Goal: Navigation & Orientation: Find specific page/section

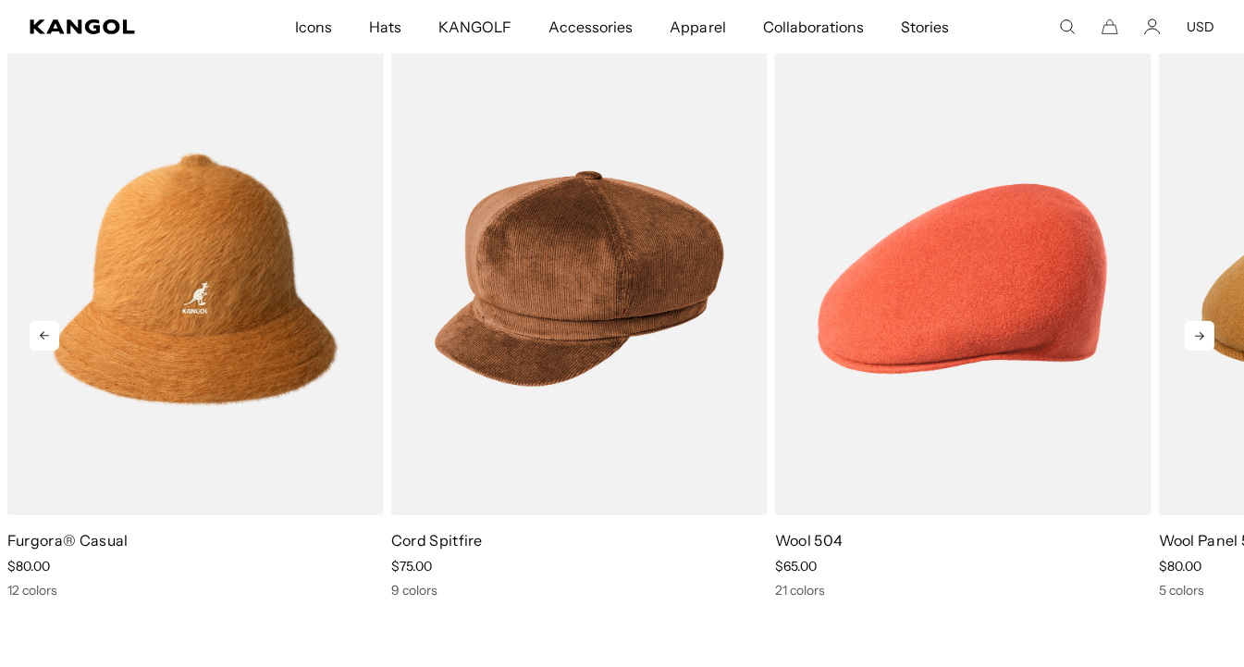
scroll to position [0, 381]
click at [1200, 339] on icon at bounding box center [1199, 336] width 9 height 8
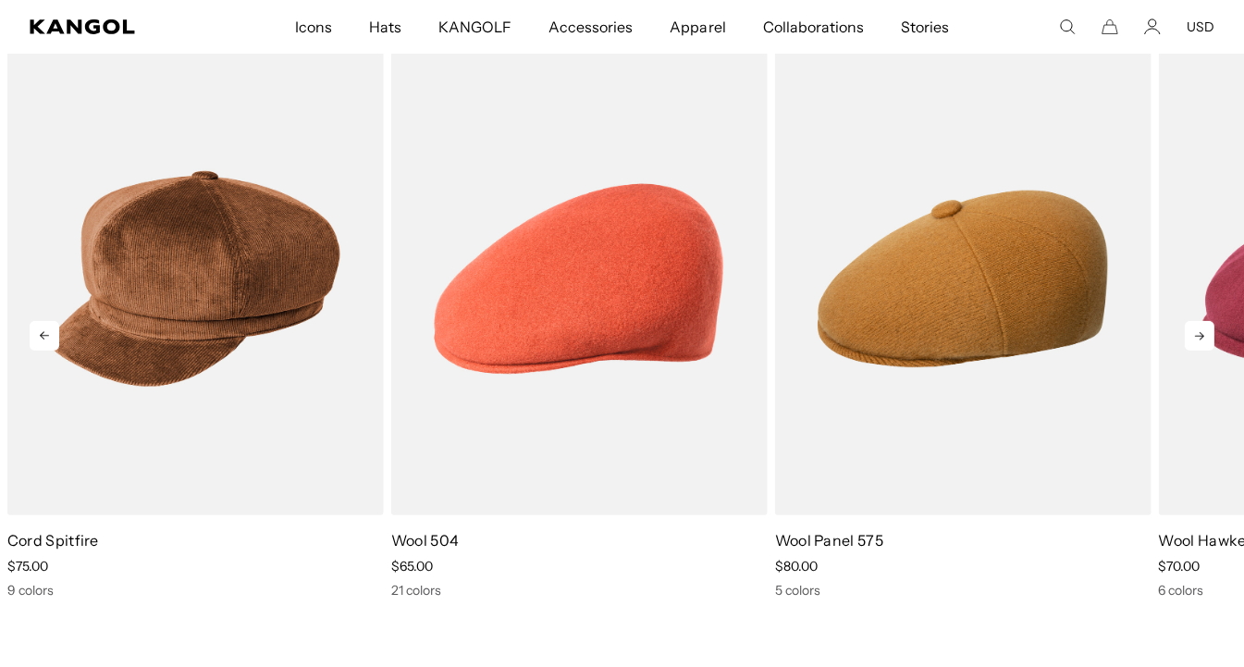
click at [1200, 339] on icon at bounding box center [1199, 336] width 9 height 8
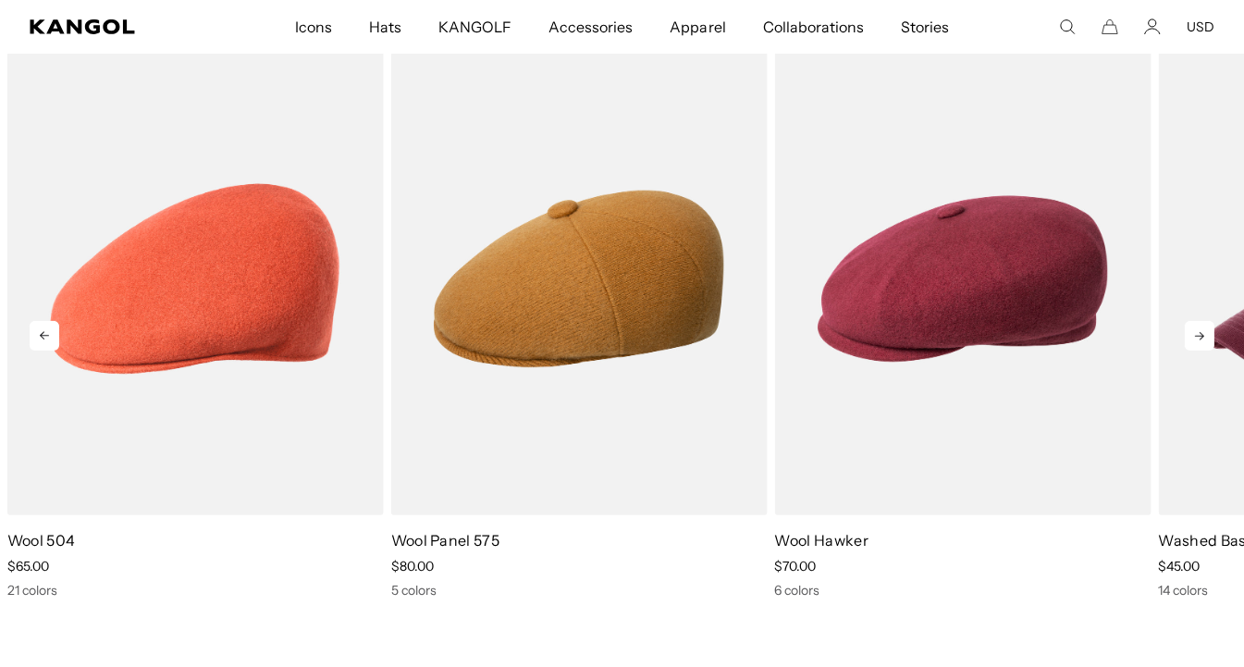
scroll to position [0, 0]
click at [1197, 333] on icon at bounding box center [1200, 336] width 30 height 30
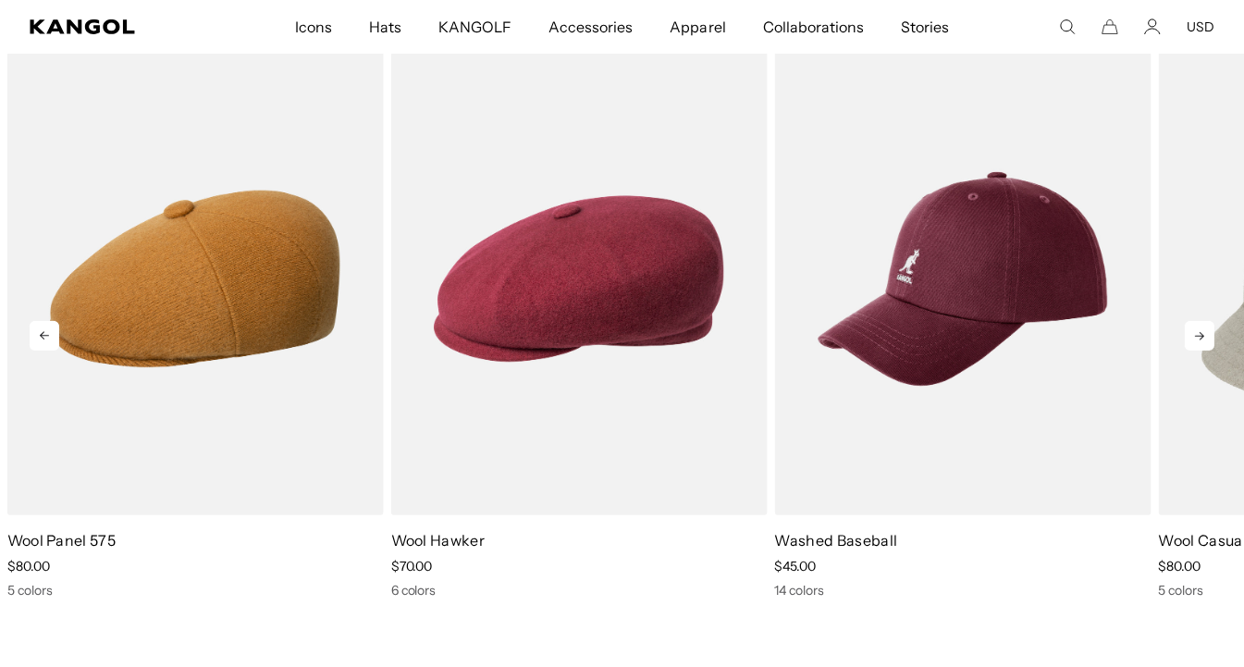
click at [1197, 333] on icon at bounding box center [1200, 336] width 30 height 30
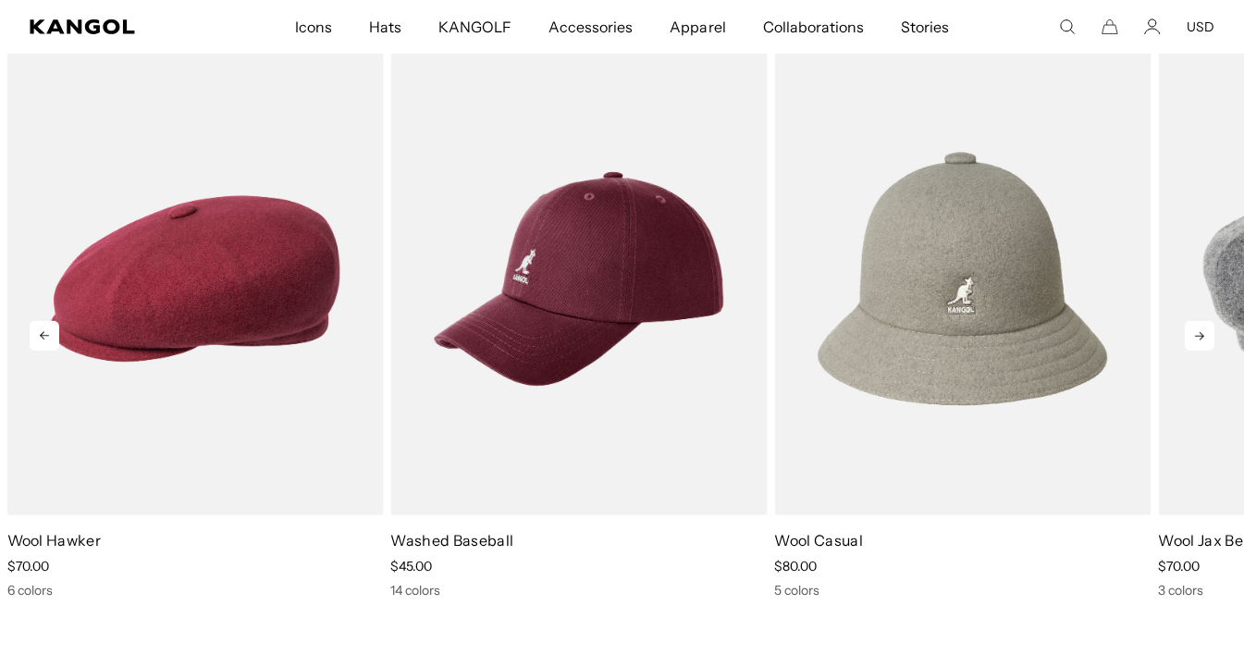
scroll to position [0, 381]
click at [1198, 333] on icon at bounding box center [1200, 336] width 30 height 30
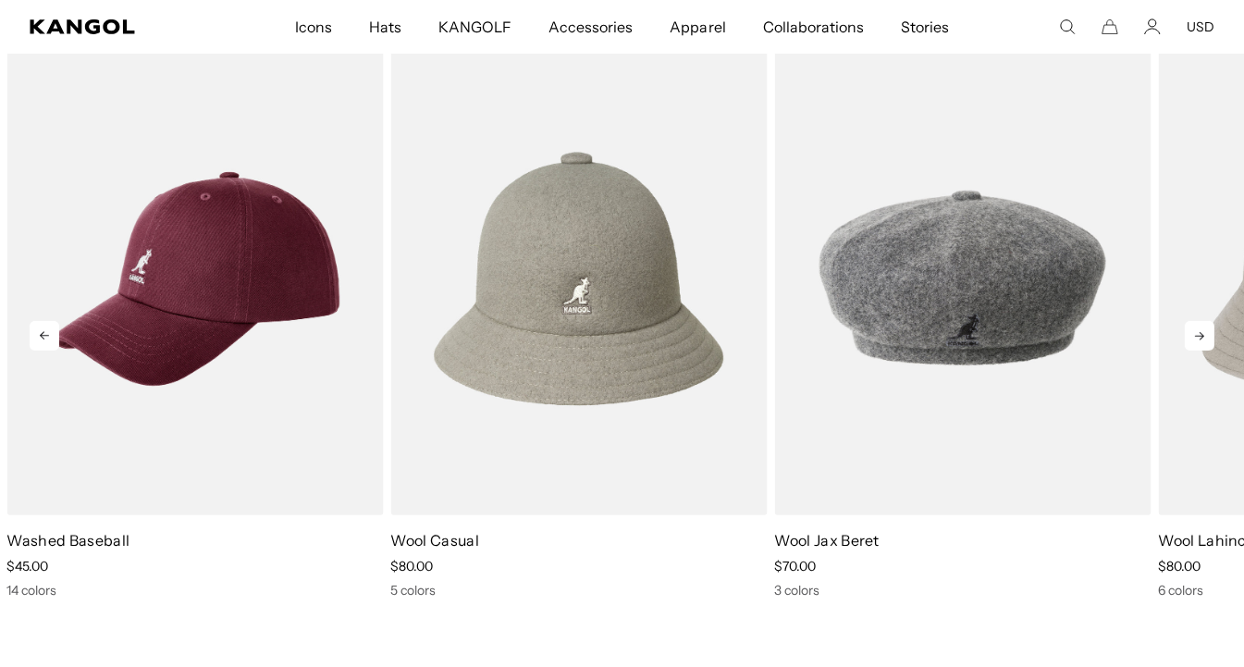
scroll to position [0, 0]
click at [1198, 333] on icon at bounding box center [1200, 336] width 30 height 30
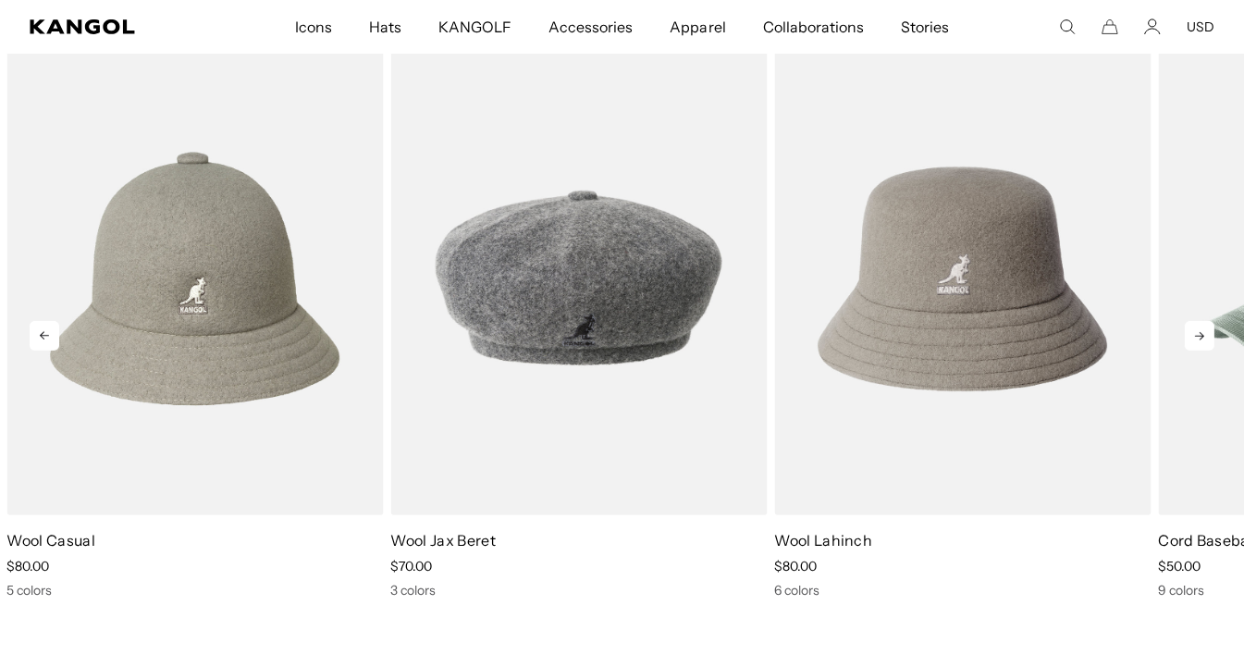
scroll to position [0, 381]
click at [1198, 334] on icon at bounding box center [1200, 336] width 30 height 30
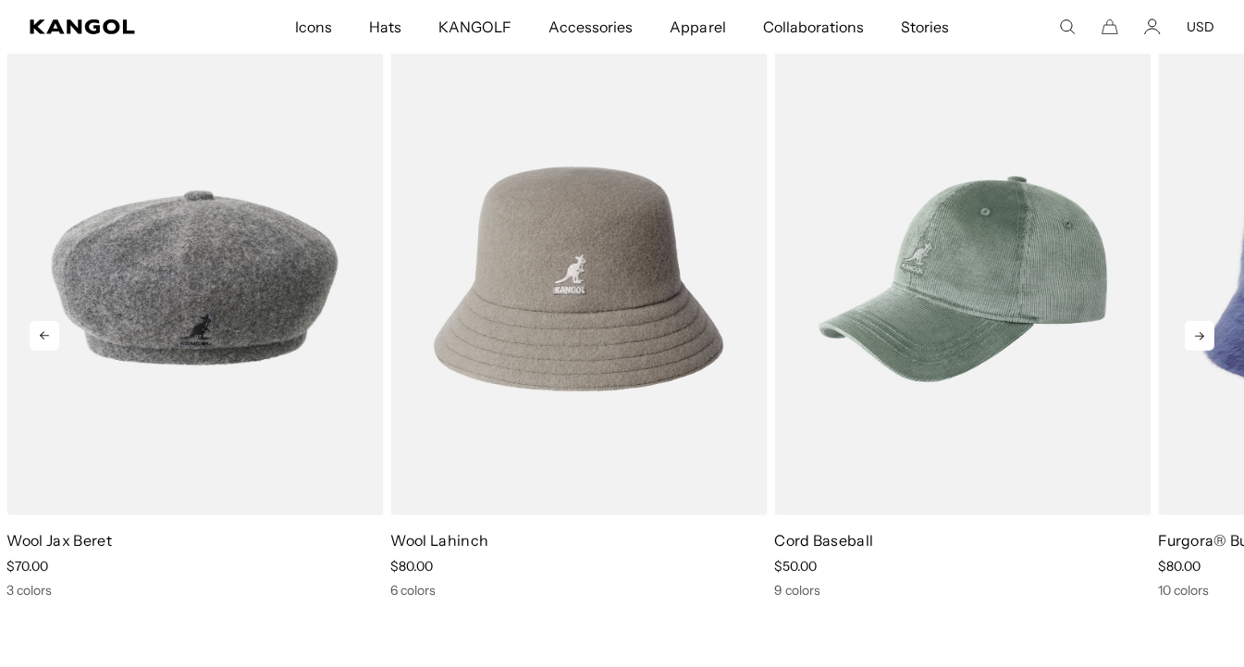
click at [1198, 334] on icon at bounding box center [1200, 336] width 30 height 30
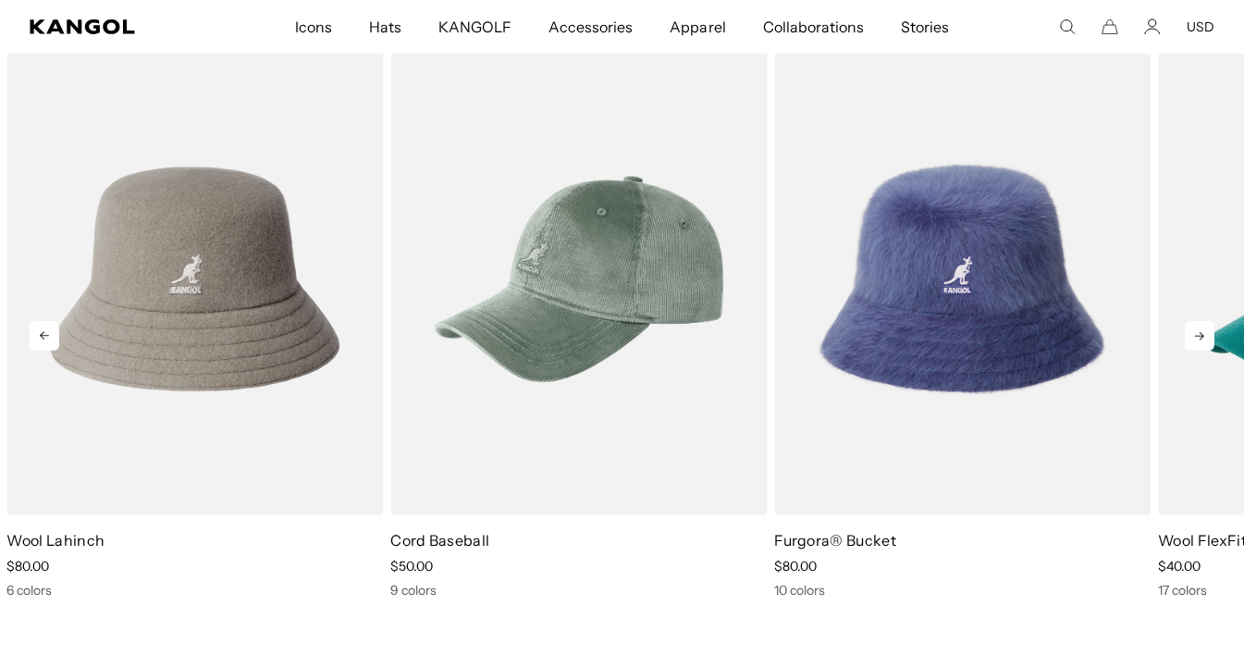
scroll to position [0, 0]
click at [1199, 327] on icon at bounding box center [1200, 336] width 30 height 30
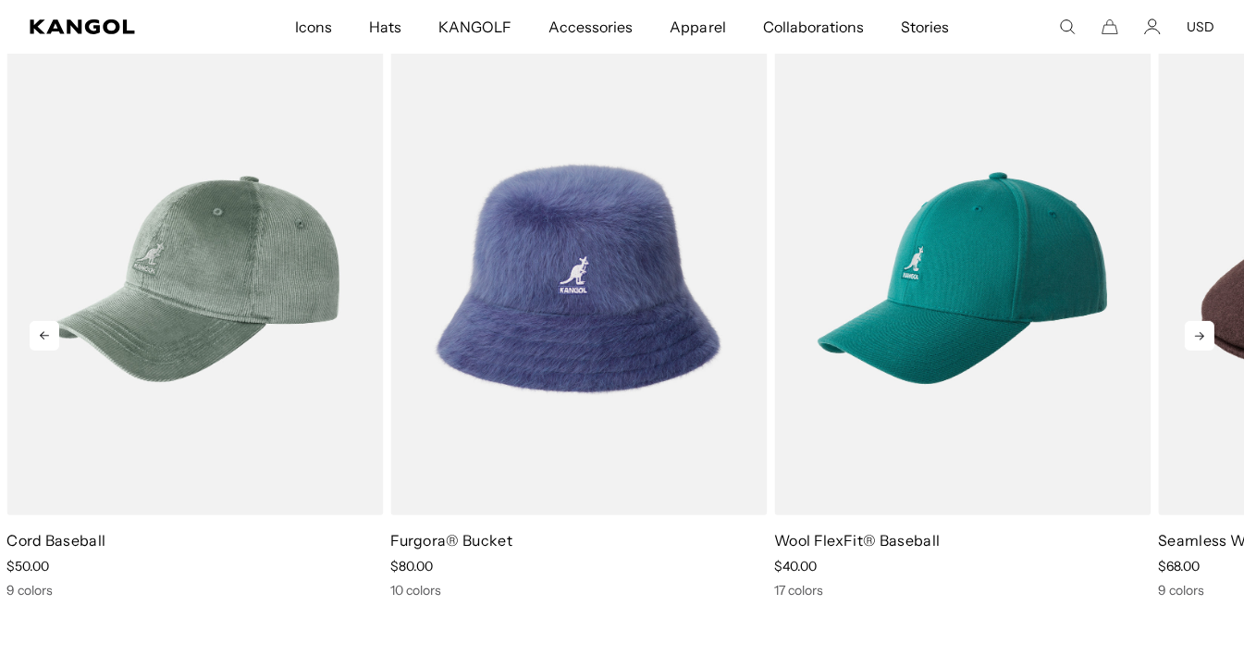
click at [1199, 327] on icon at bounding box center [1200, 336] width 30 height 30
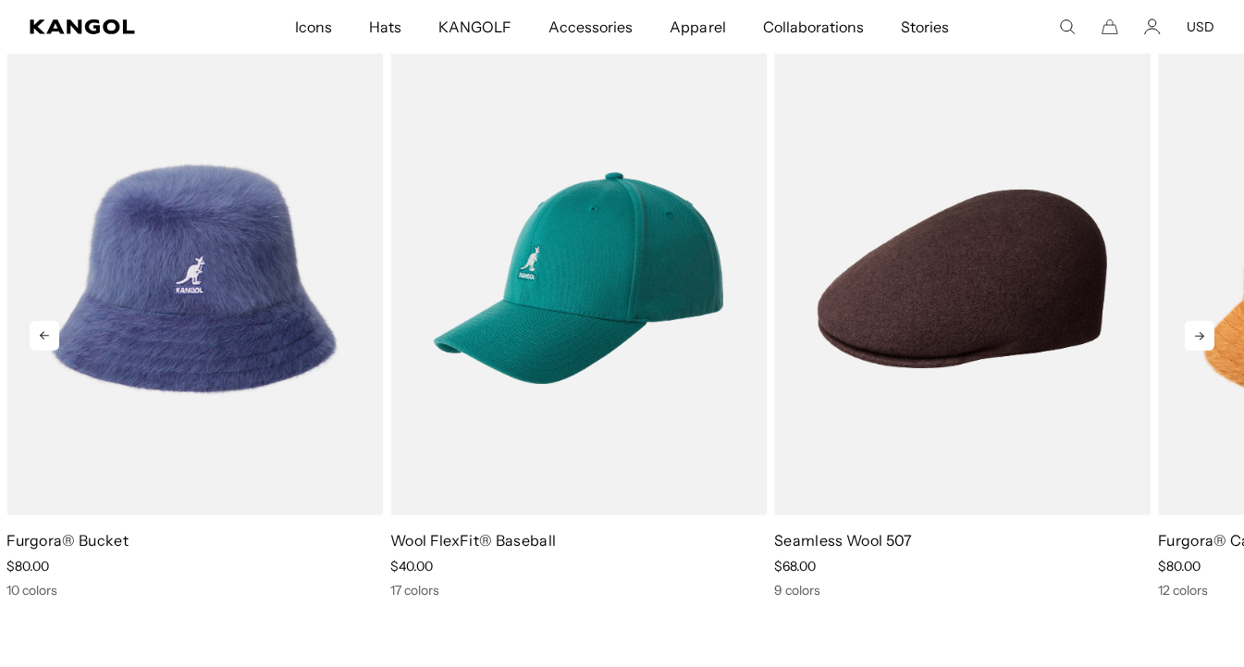
click at [1197, 329] on icon at bounding box center [1200, 336] width 30 height 30
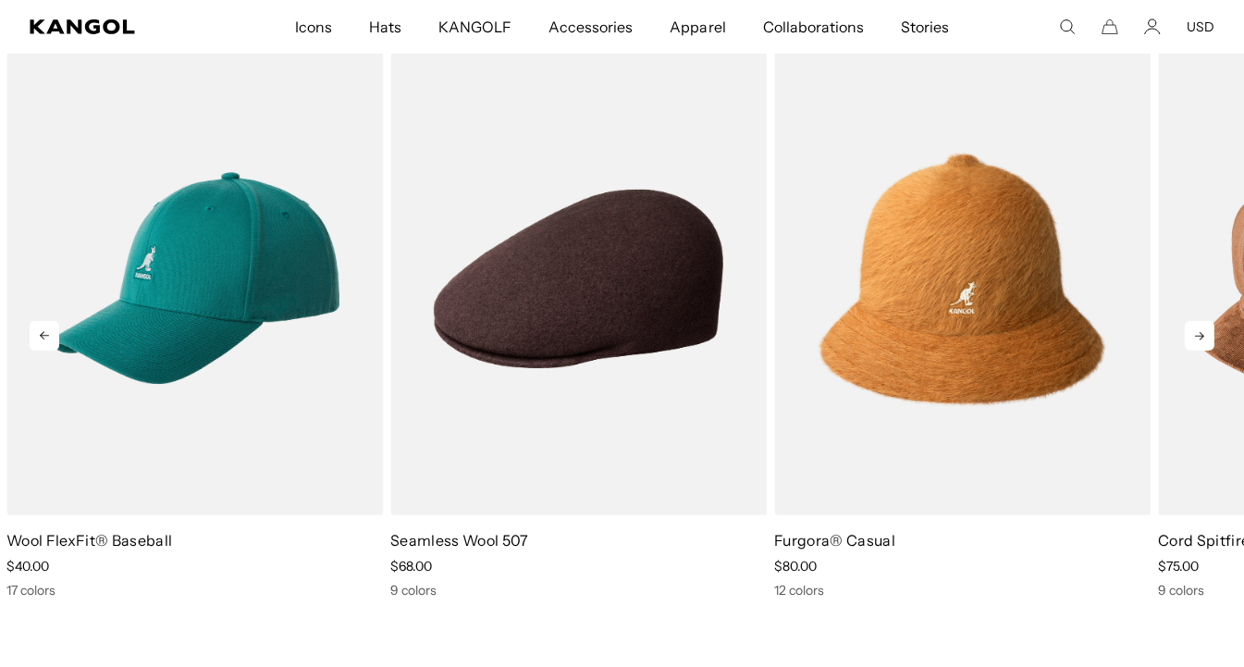
click at [1197, 329] on icon at bounding box center [1200, 336] width 30 height 30
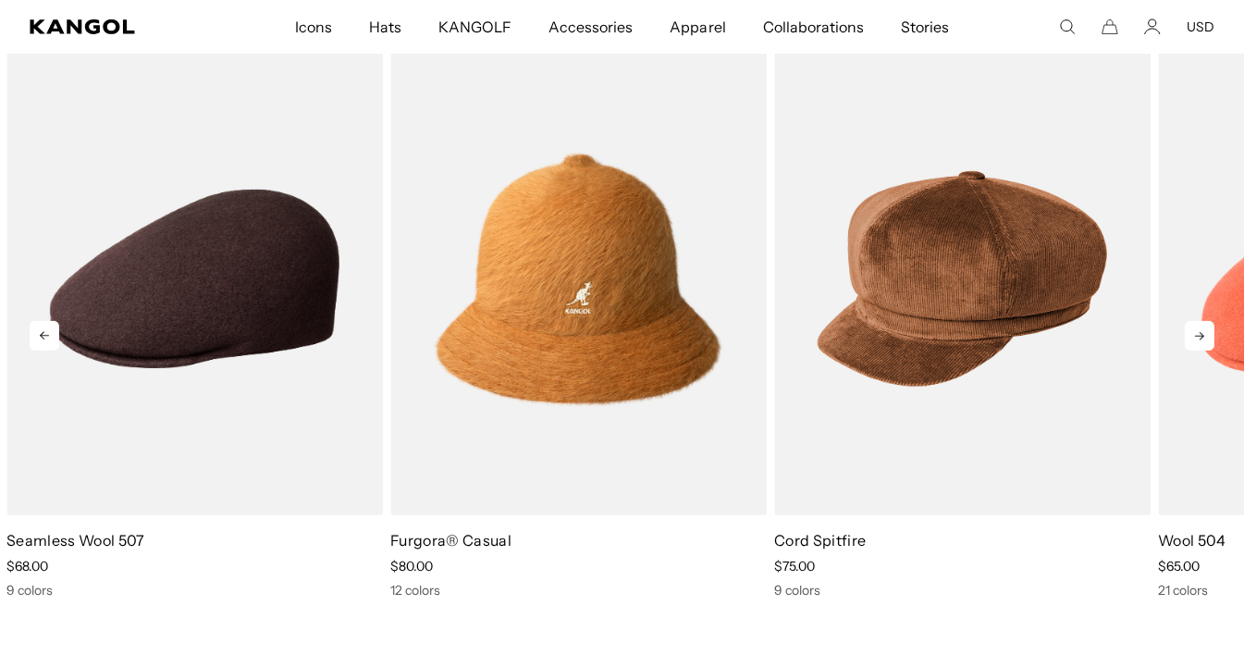
click at [1196, 331] on icon at bounding box center [1200, 336] width 30 height 30
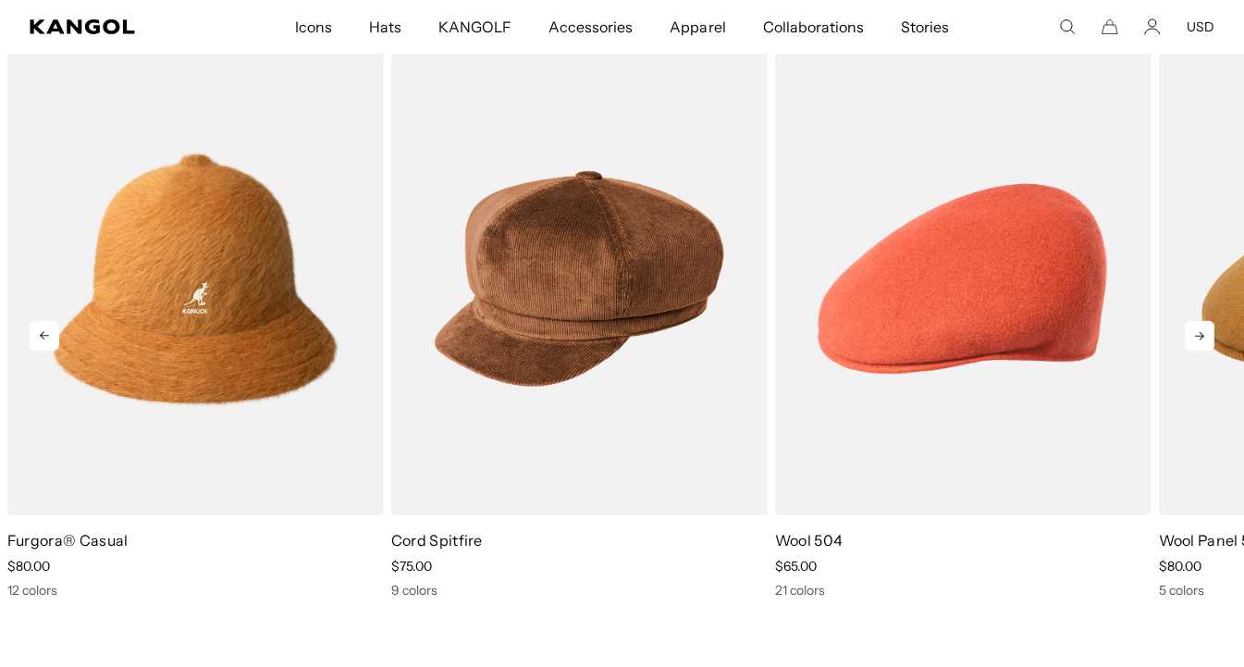
scroll to position [0, 0]
click at [1196, 331] on icon at bounding box center [1200, 336] width 30 height 30
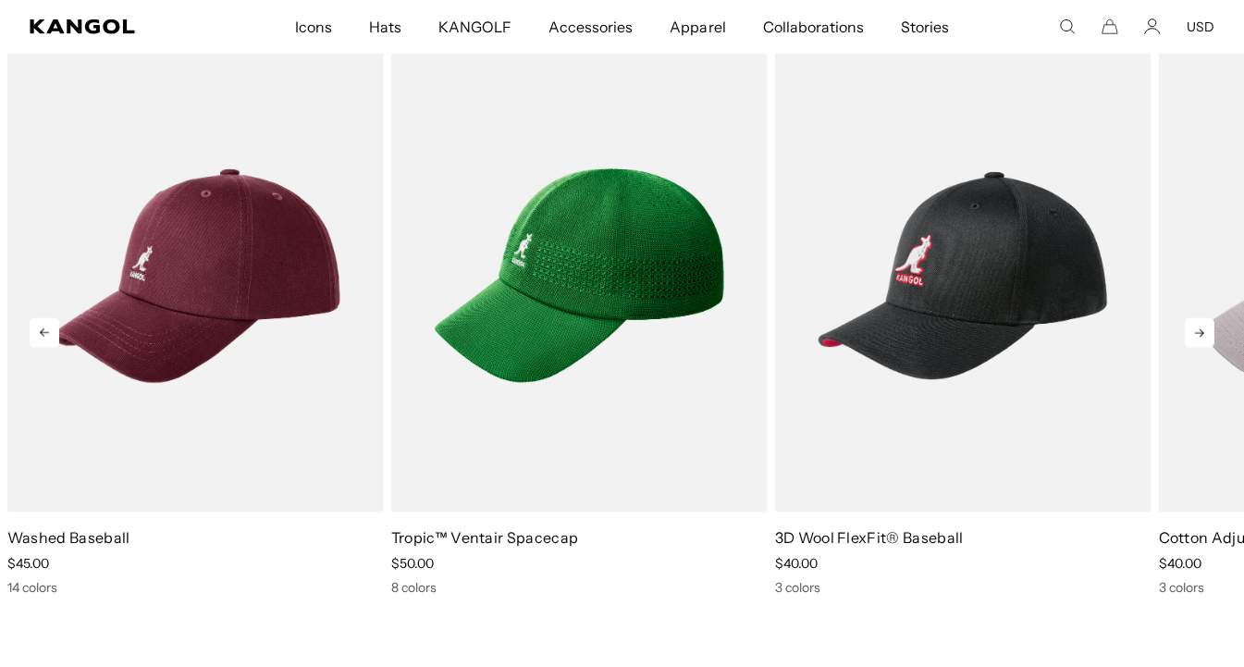
click at [1203, 327] on icon at bounding box center [1200, 333] width 30 height 30
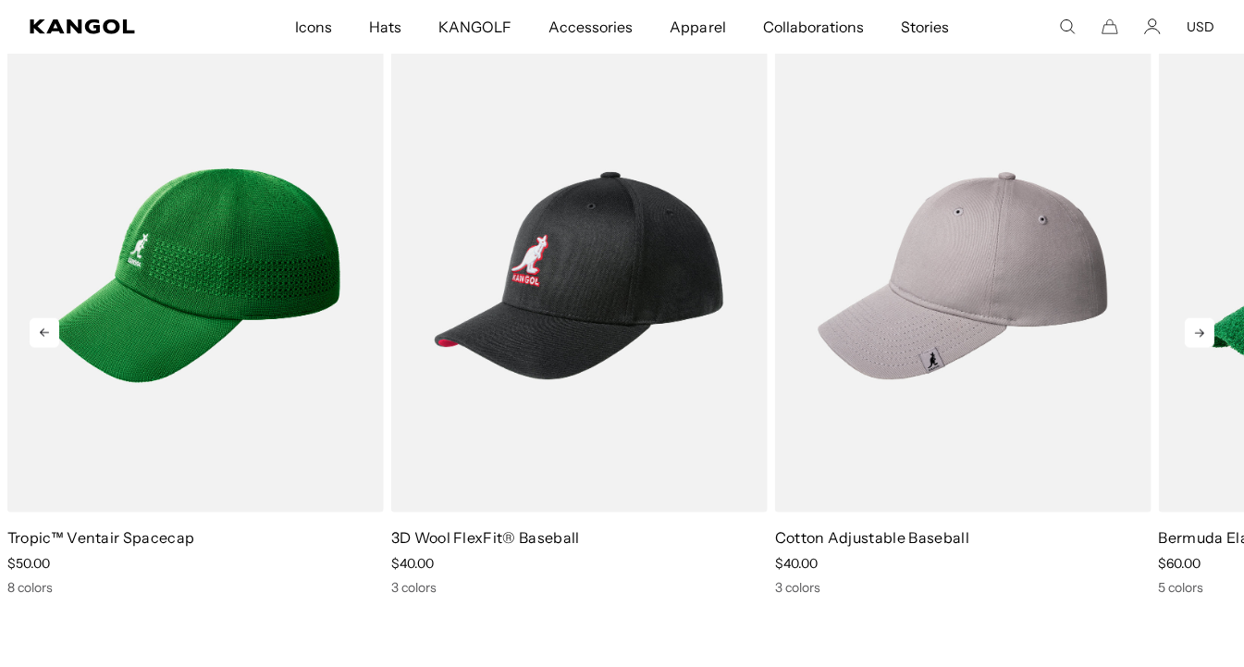
scroll to position [0, 381]
click at [1198, 332] on icon at bounding box center [1200, 333] width 30 height 30
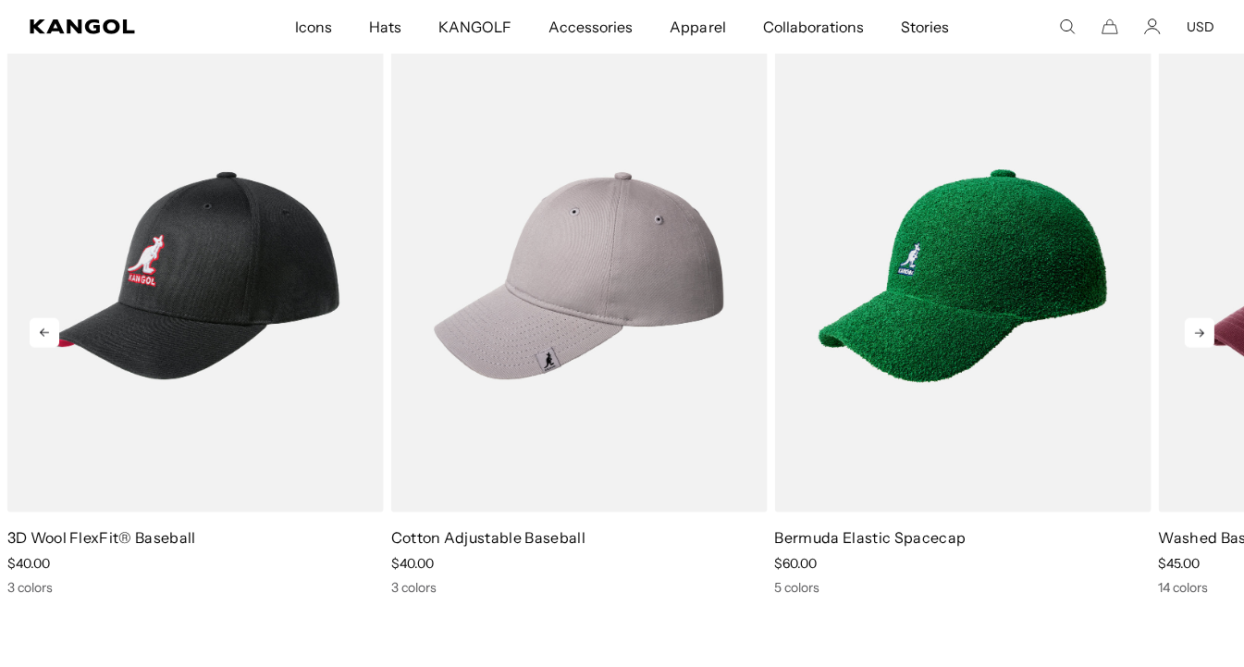
scroll to position [0, 0]
click at [1195, 324] on icon at bounding box center [1200, 333] width 30 height 30
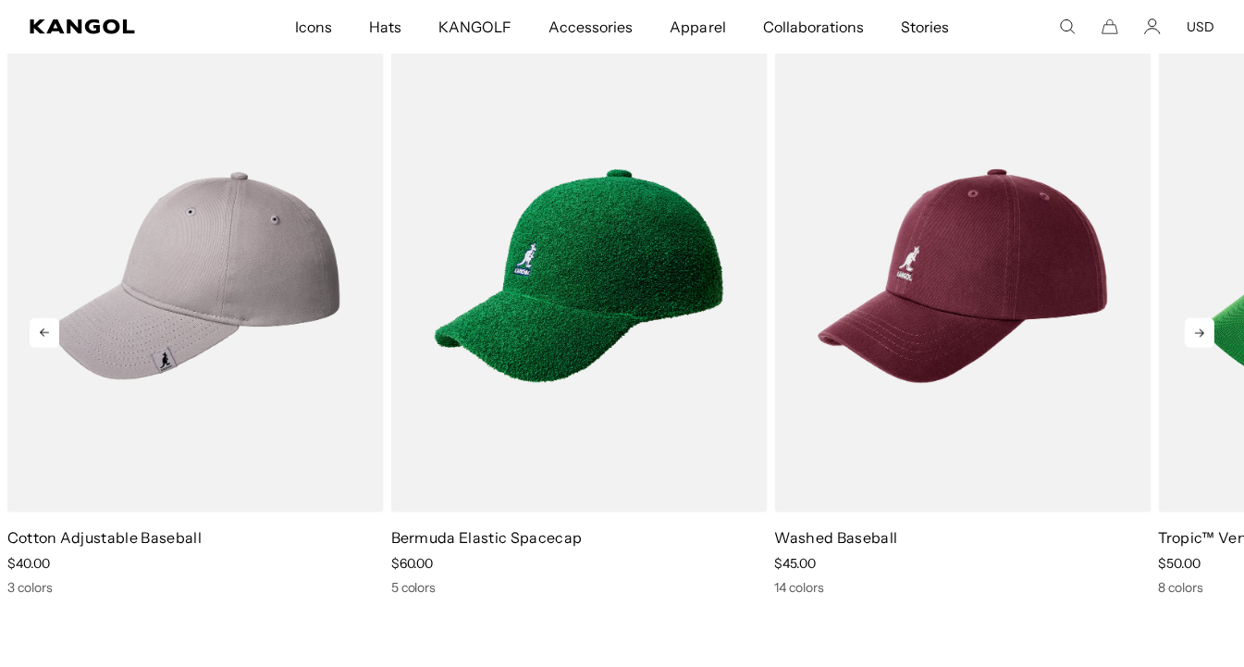
click at [1195, 324] on icon at bounding box center [1200, 333] width 30 height 30
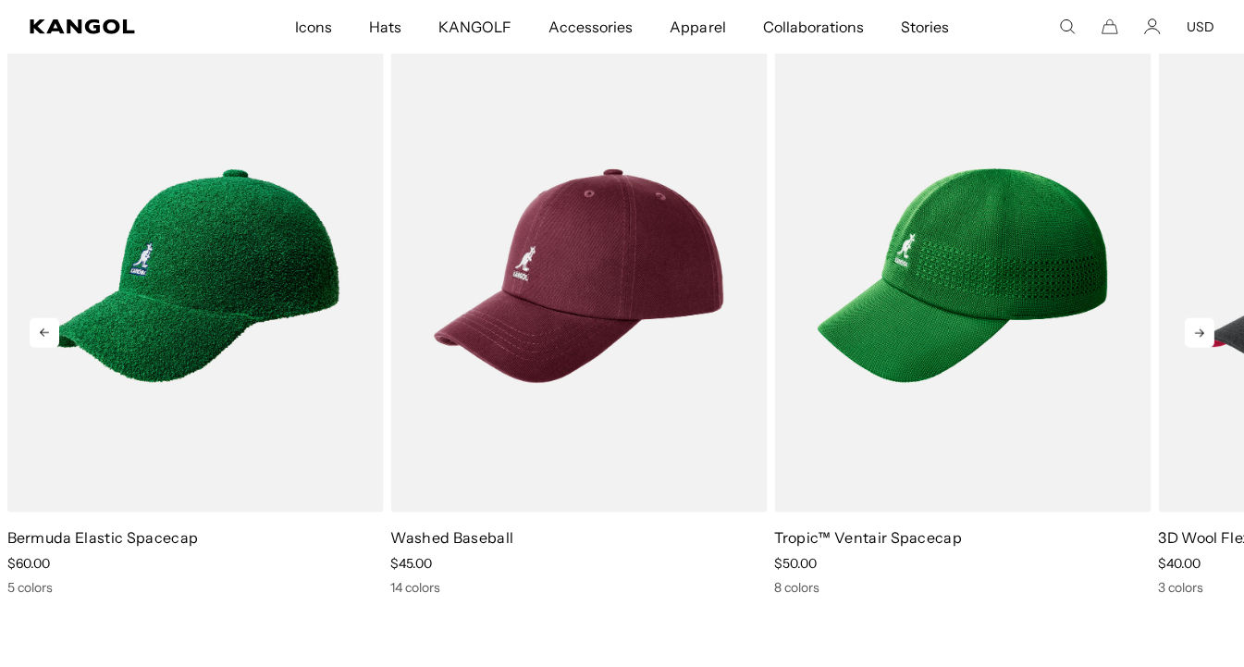
scroll to position [0, 381]
click at [1196, 325] on icon at bounding box center [1200, 333] width 30 height 30
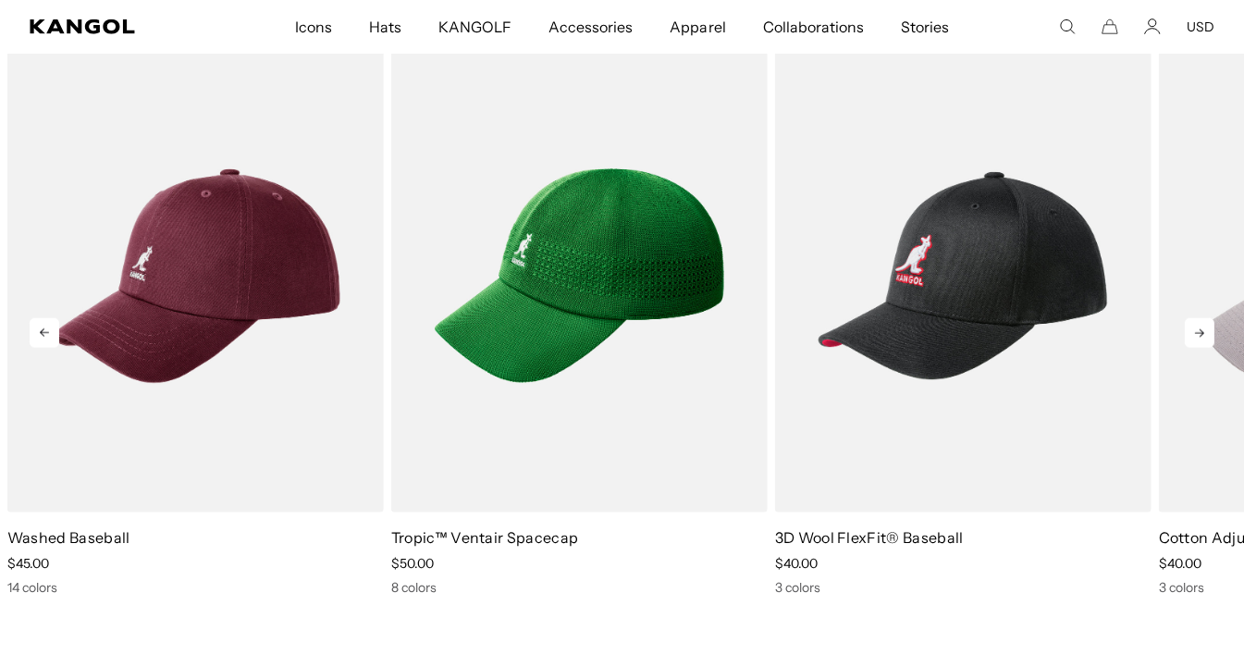
scroll to position [0, 0]
click at [1196, 325] on icon at bounding box center [1200, 333] width 30 height 30
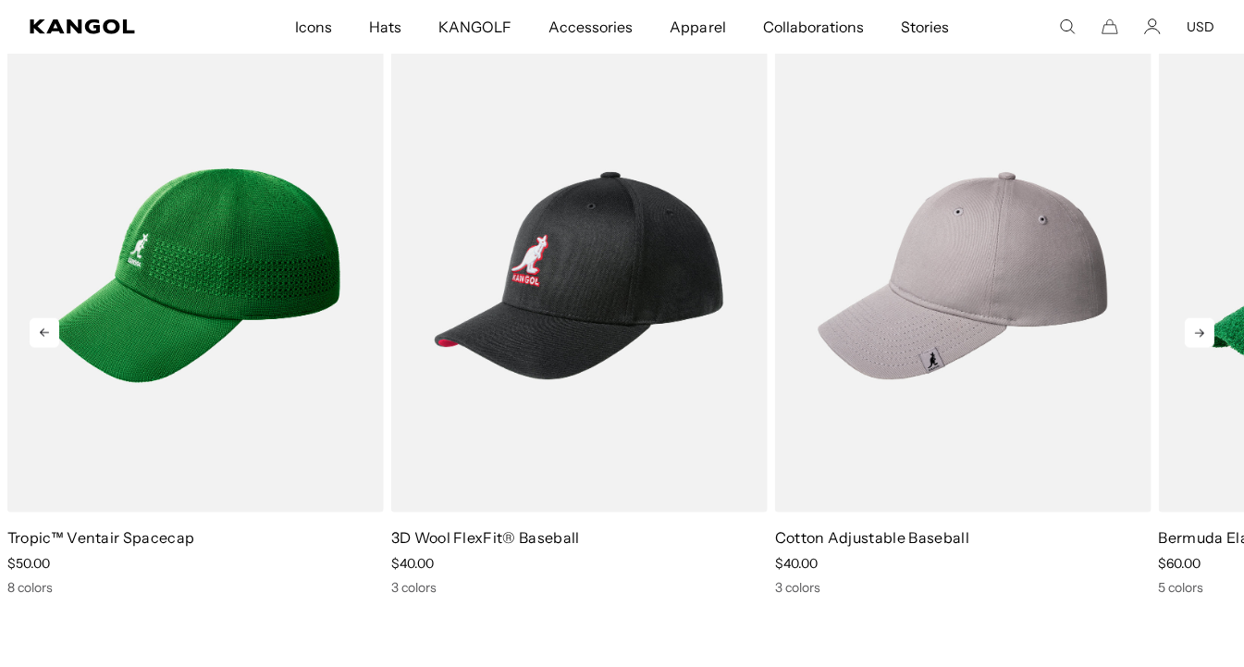
scroll to position [0, 381]
click at [1197, 325] on icon at bounding box center [1200, 333] width 30 height 30
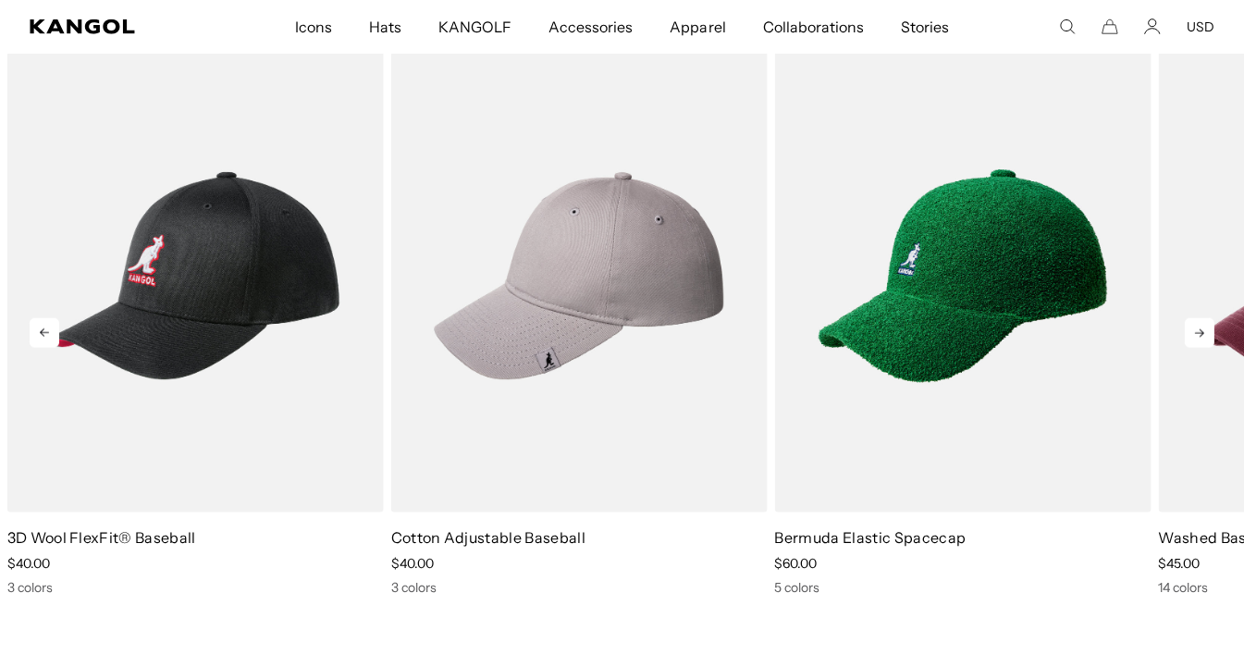
scroll to position [0, 0]
click at [1198, 329] on icon at bounding box center [1200, 333] width 30 height 30
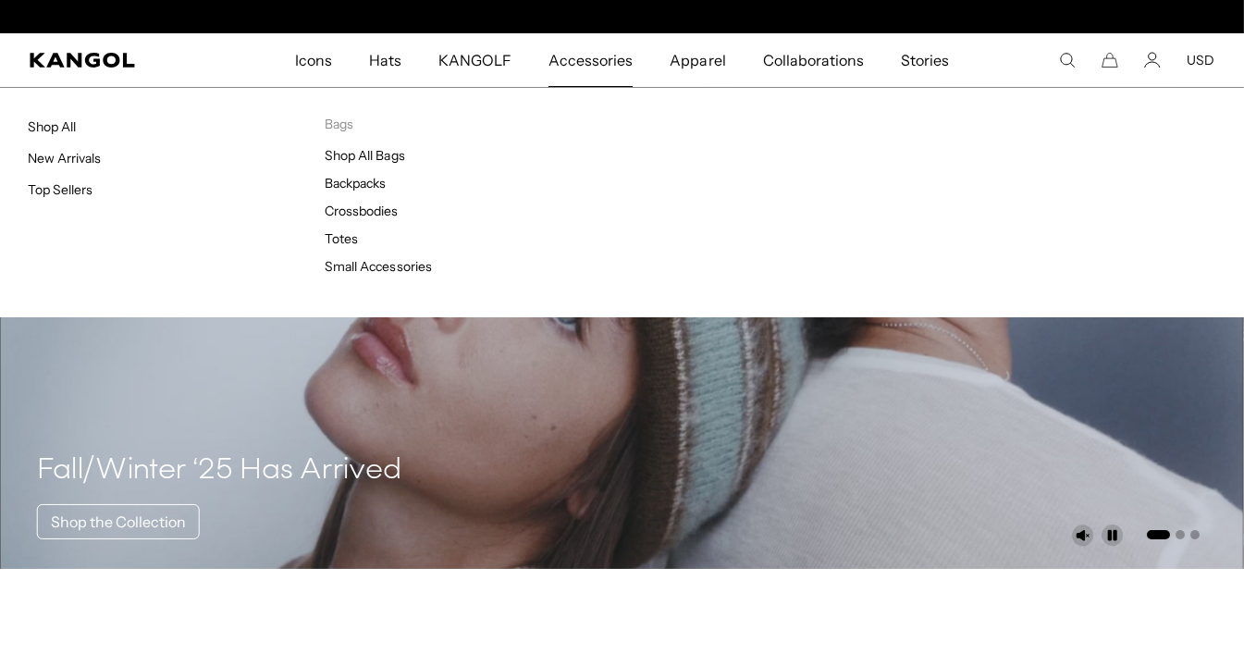
scroll to position [0, 381]
click at [610, 66] on span "Accessories" at bounding box center [591, 60] width 84 height 54
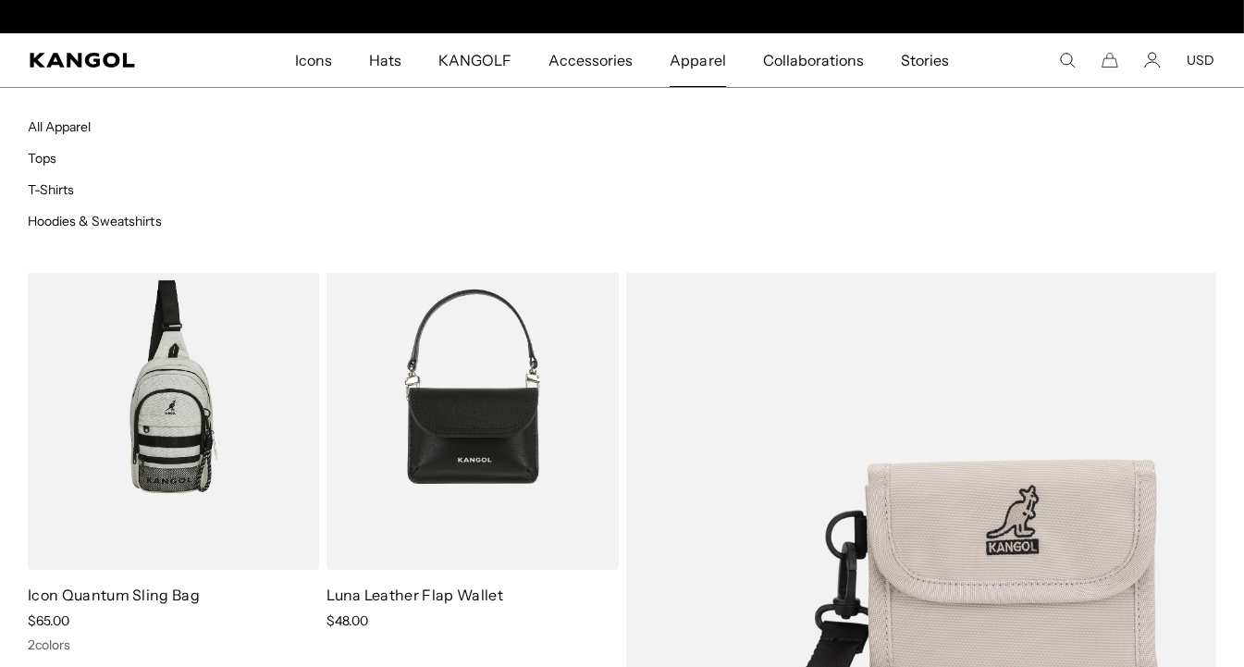
click at [695, 62] on span "Apparel" at bounding box center [698, 60] width 56 height 54
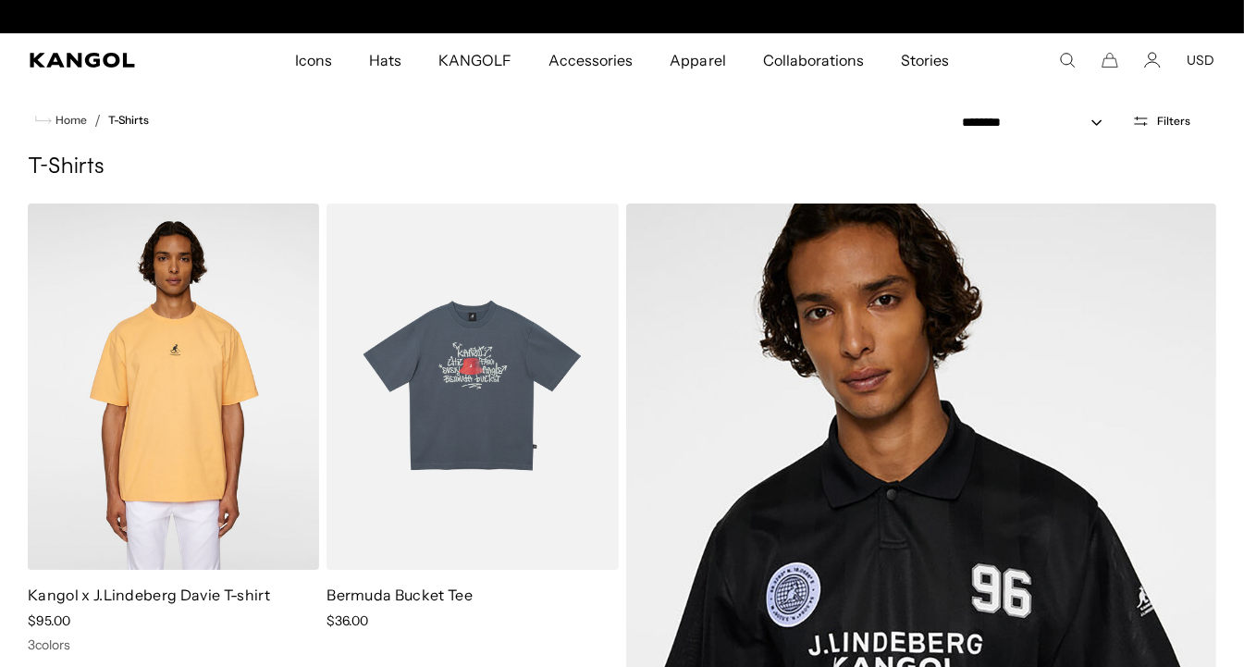
scroll to position [0, 381]
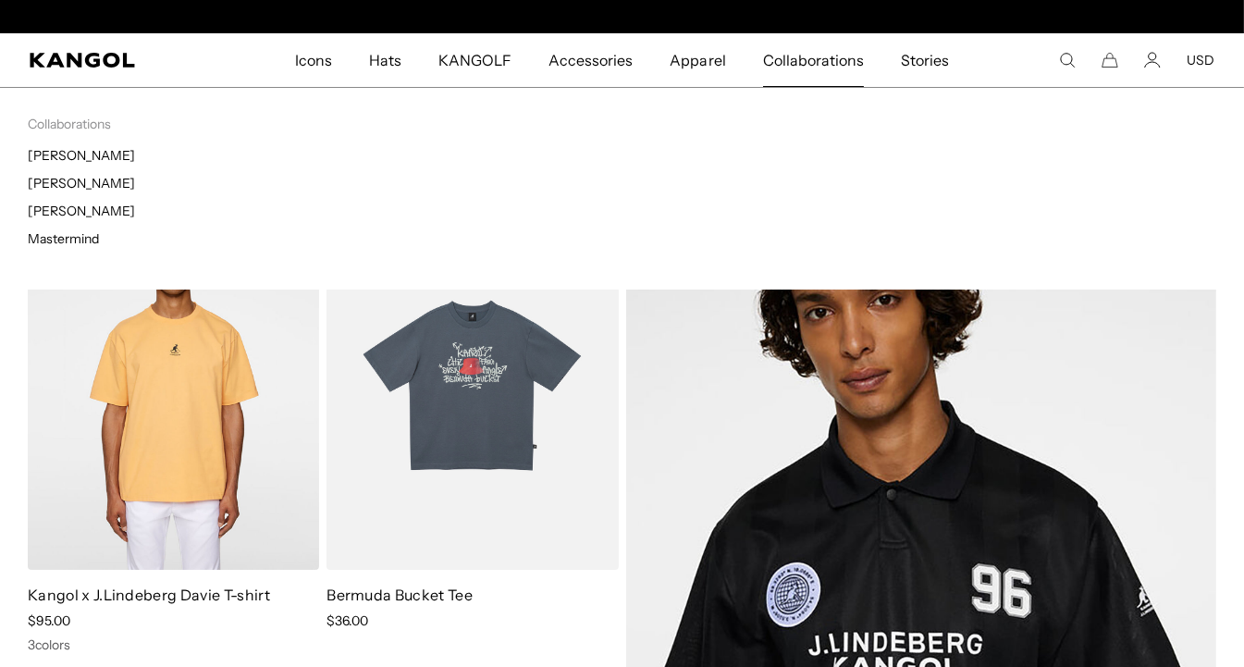
click at [797, 52] on span "Collaborations" at bounding box center [813, 60] width 101 height 54
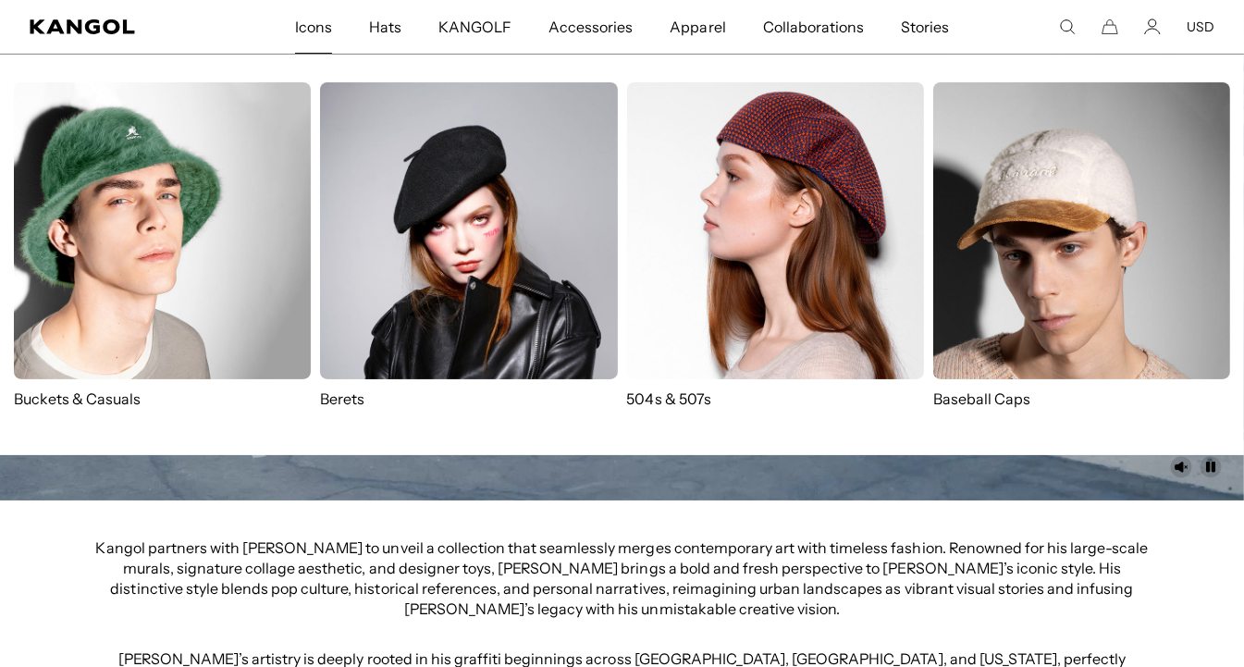
click at [313, 20] on span "Icons" at bounding box center [313, 27] width 37 height 54
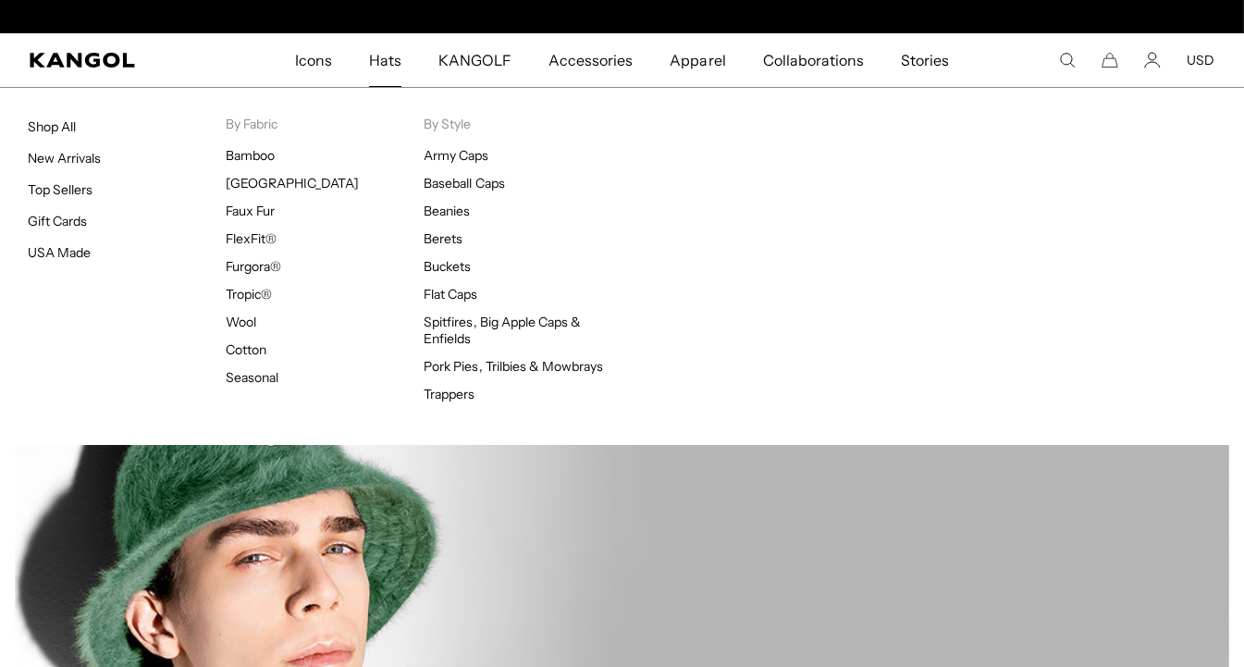
scroll to position [0, 381]
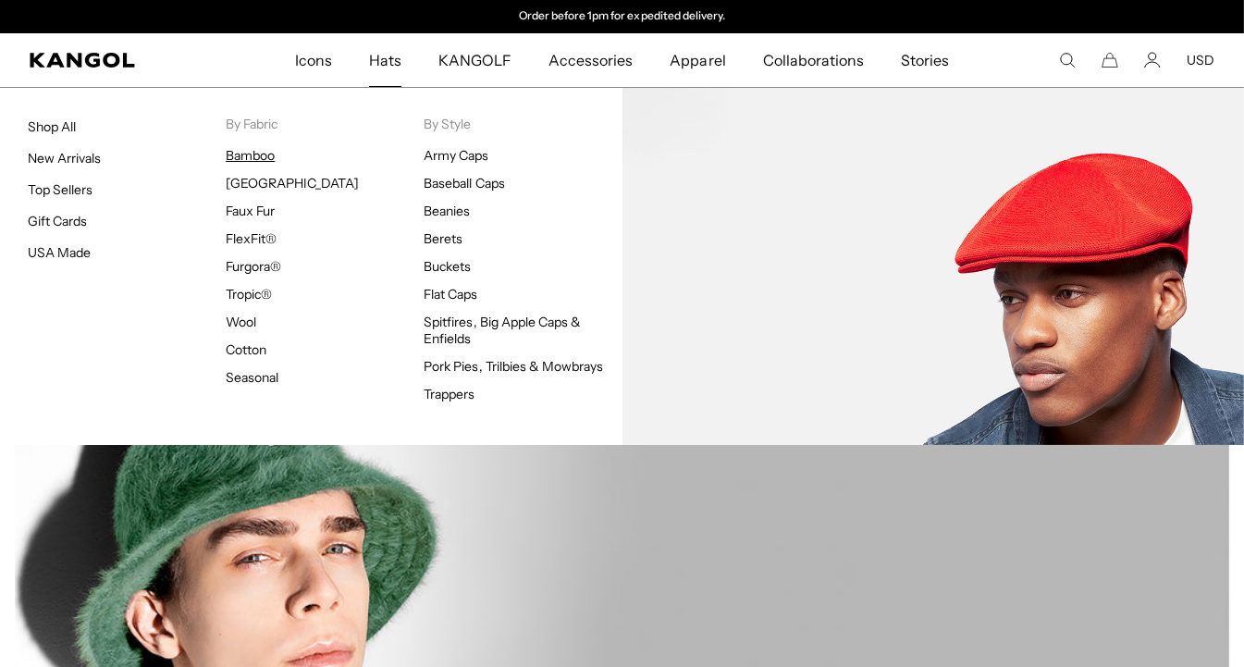
click at [262, 149] on link "Bamboo" at bounding box center [250, 155] width 49 height 17
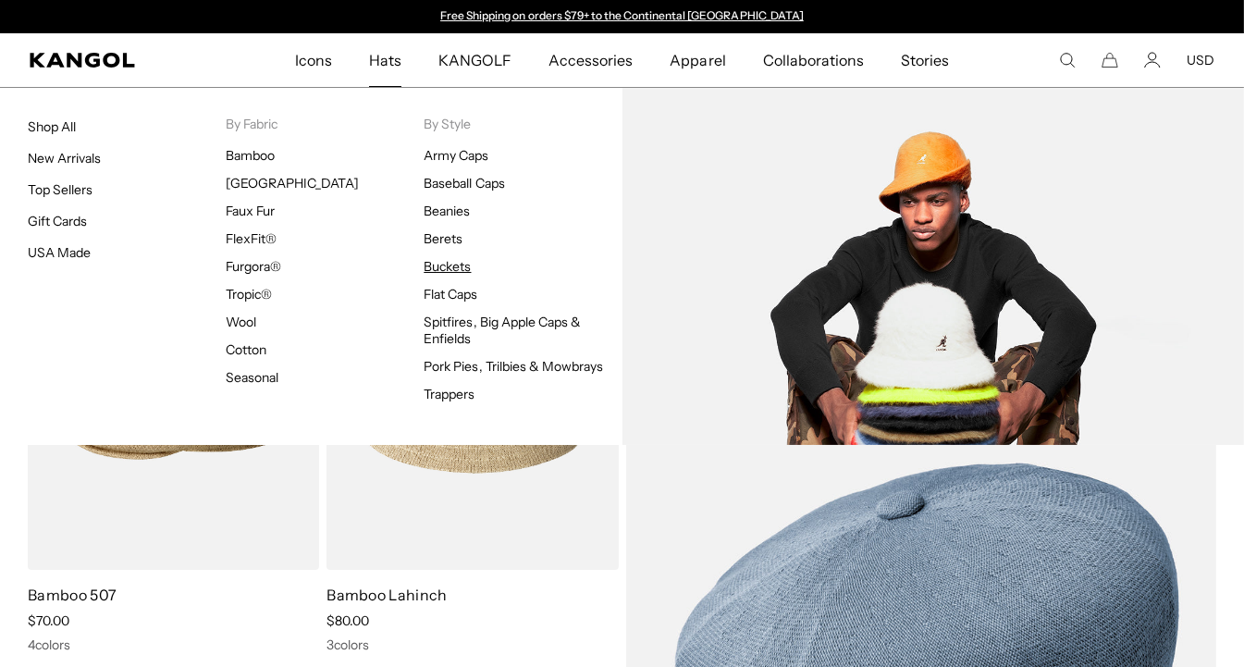
click at [437, 263] on link "Buckets" at bounding box center [447, 266] width 47 height 17
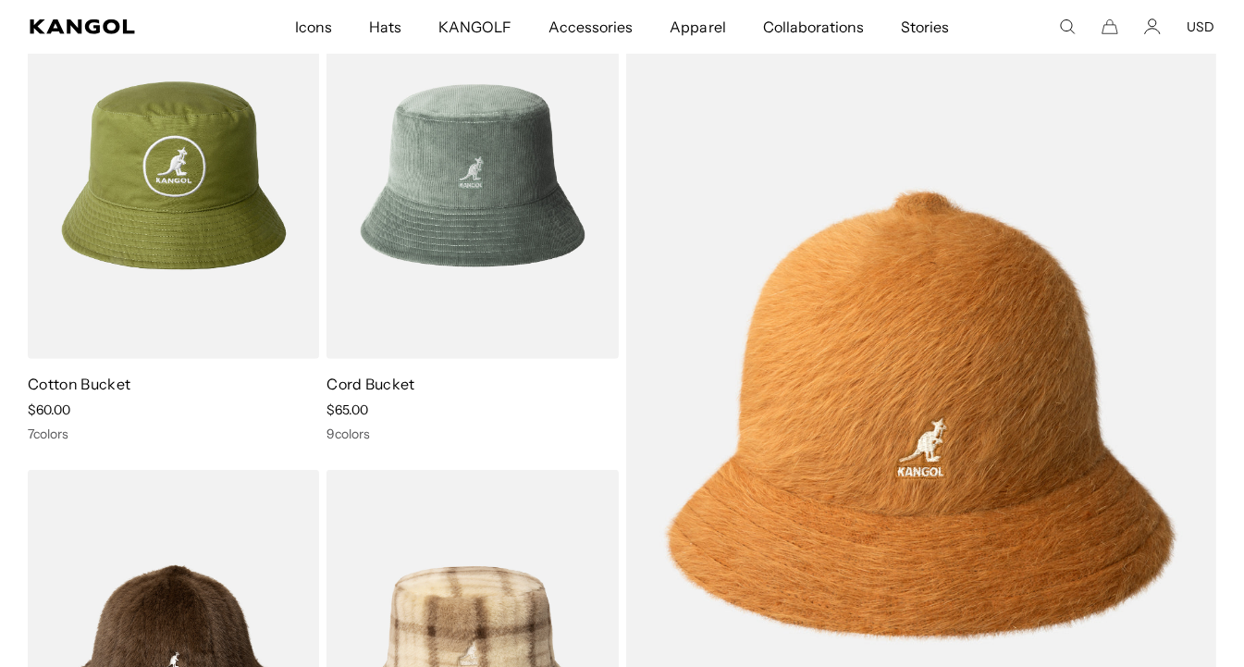
scroll to position [0, 381]
